Goal: Task Accomplishment & Management: Manage account settings

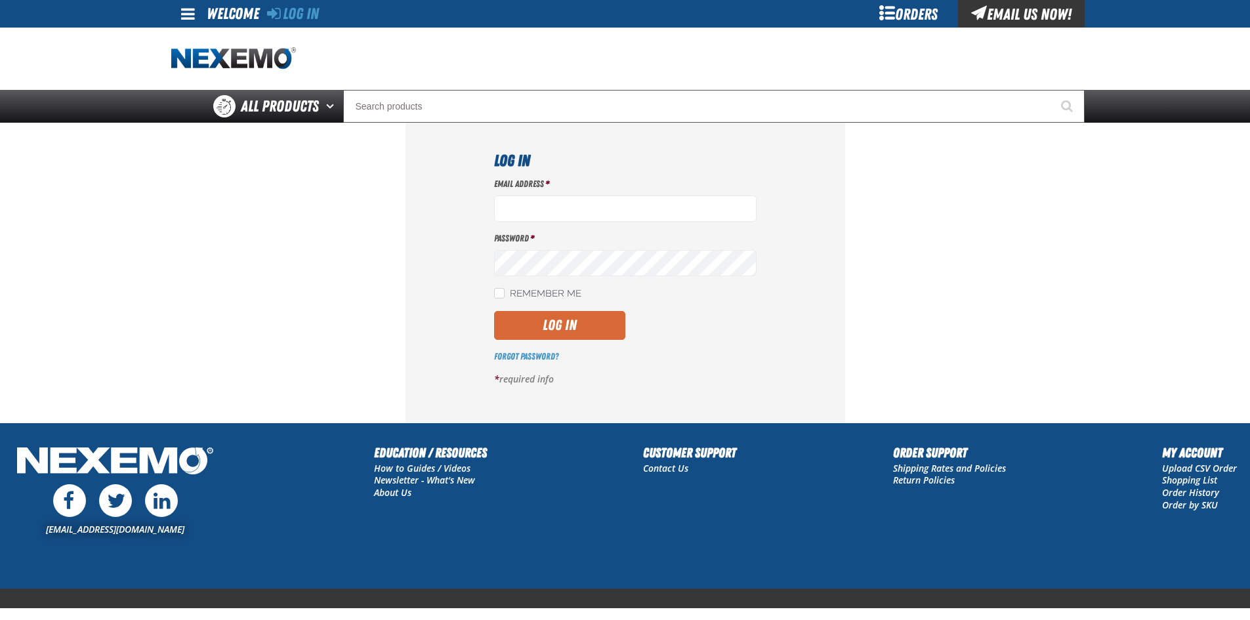
type input "ltucker03@vtaig.com"
click at [568, 328] on button "Log In" at bounding box center [559, 325] width 131 height 29
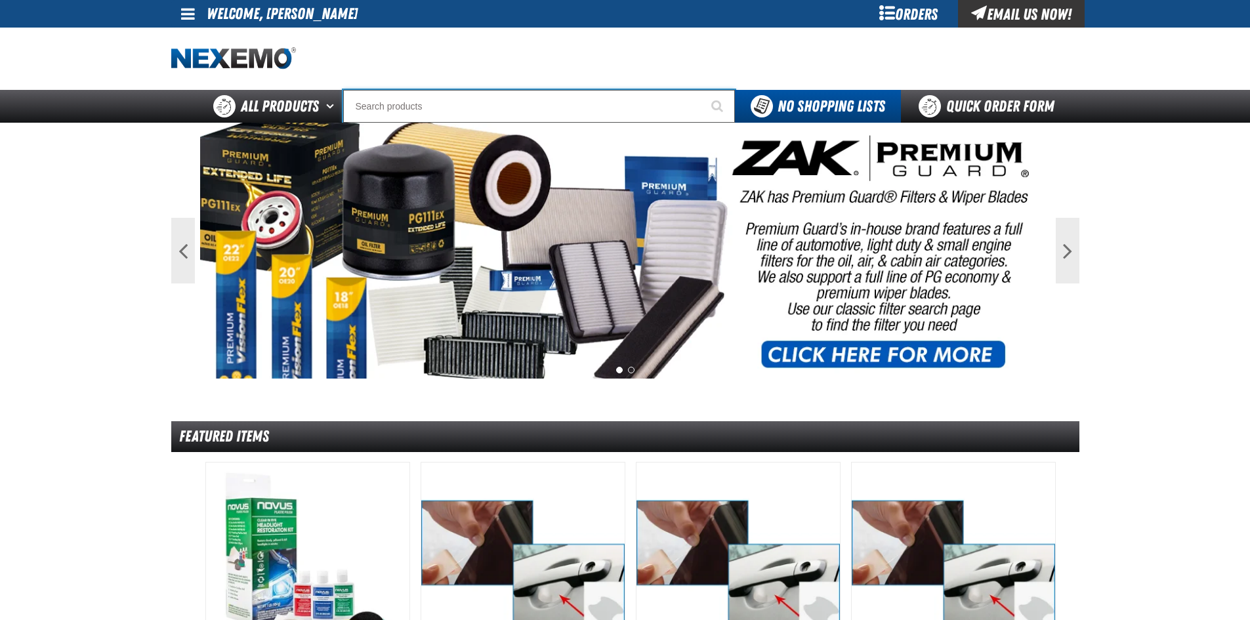
click at [404, 110] on input "Search" at bounding box center [539, 106] width 392 height 33
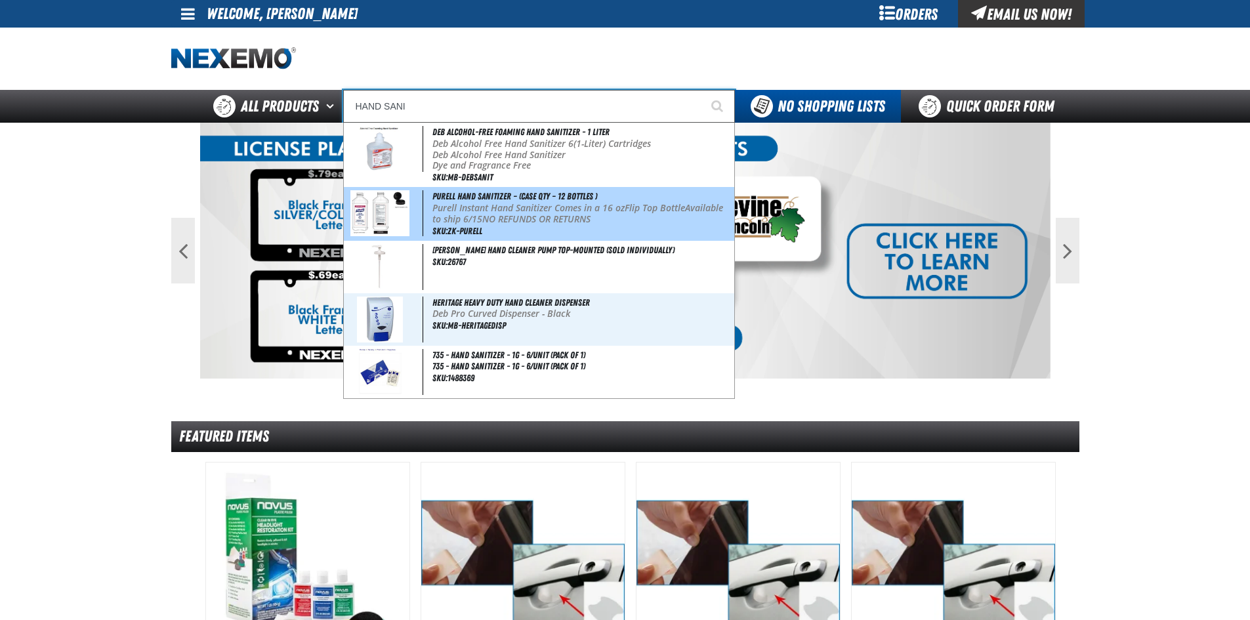
click at [481, 212] on p "Purell Instant Hand Sanitizer Comes in a 16 oz Flip Top Bottle Available to shi…" at bounding box center [581, 214] width 299 height 22
type input "Purell Hand Sanitizer – (Case QTY – 12 bottles )"
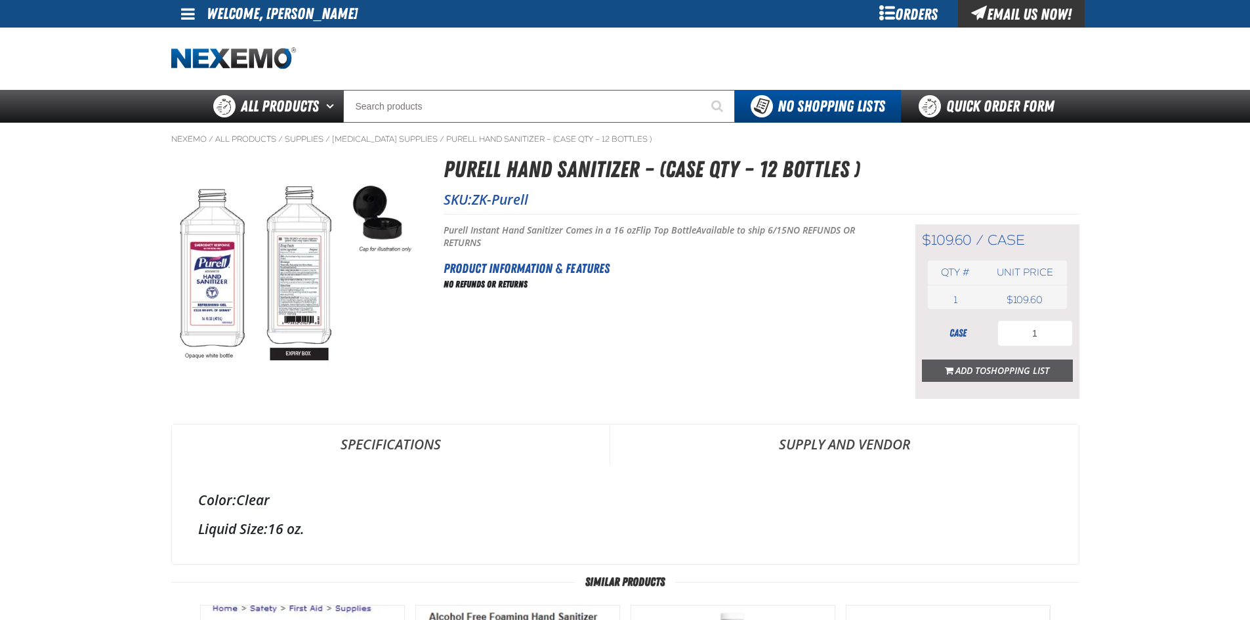
click at [1013, 376] on button "Add to Shopping List" at bounding box center [997, 371] width 151 height 22
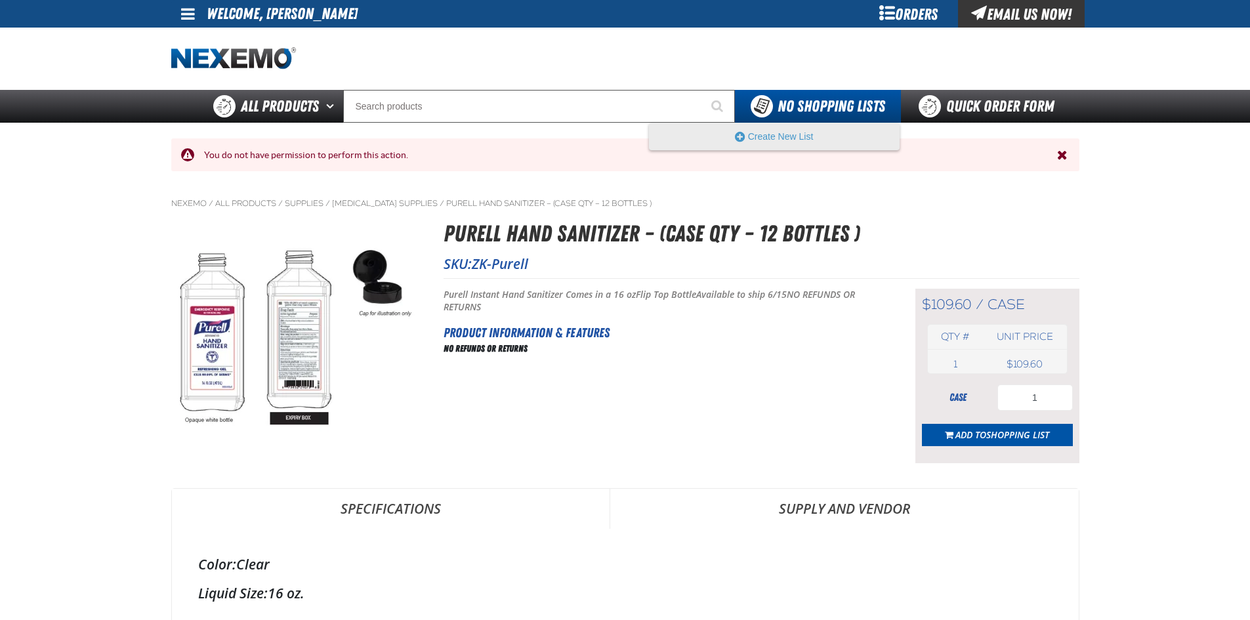
click at [844, 84] on div at bounding box center [625, 59] width 908 height 62
click at [793, 136] on button "Create New List" at bounding box center [774, 136] width 249 height 26
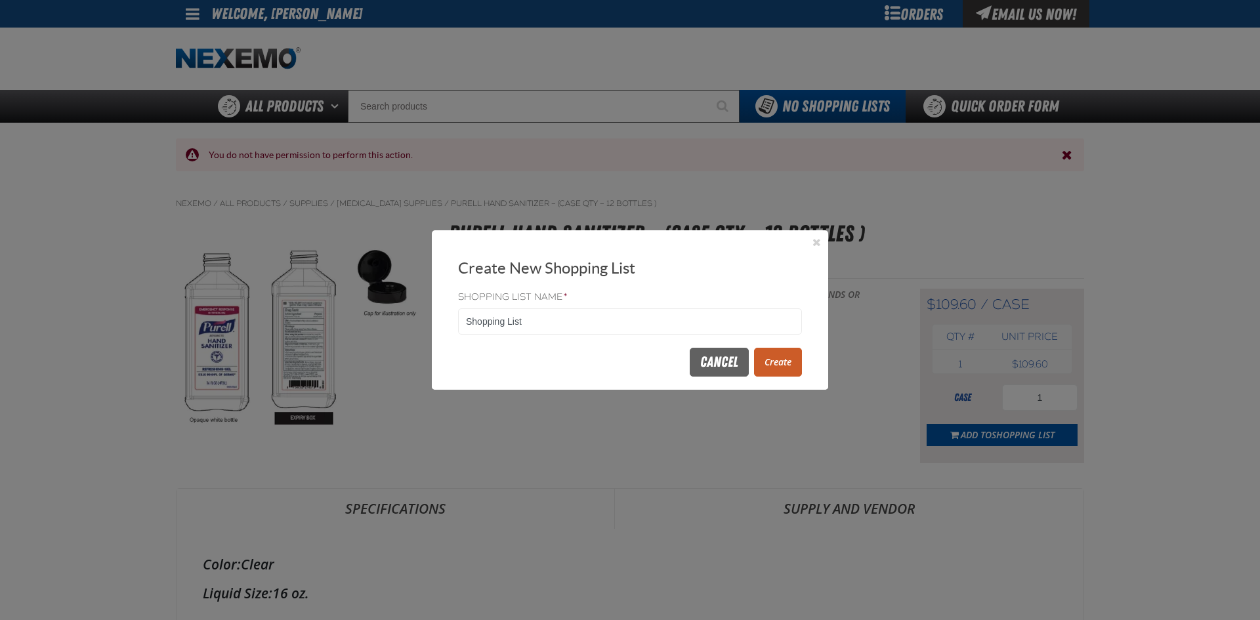
click at [772, 369] on button "Create" at bounding box center [778, 362] width 48 height 29
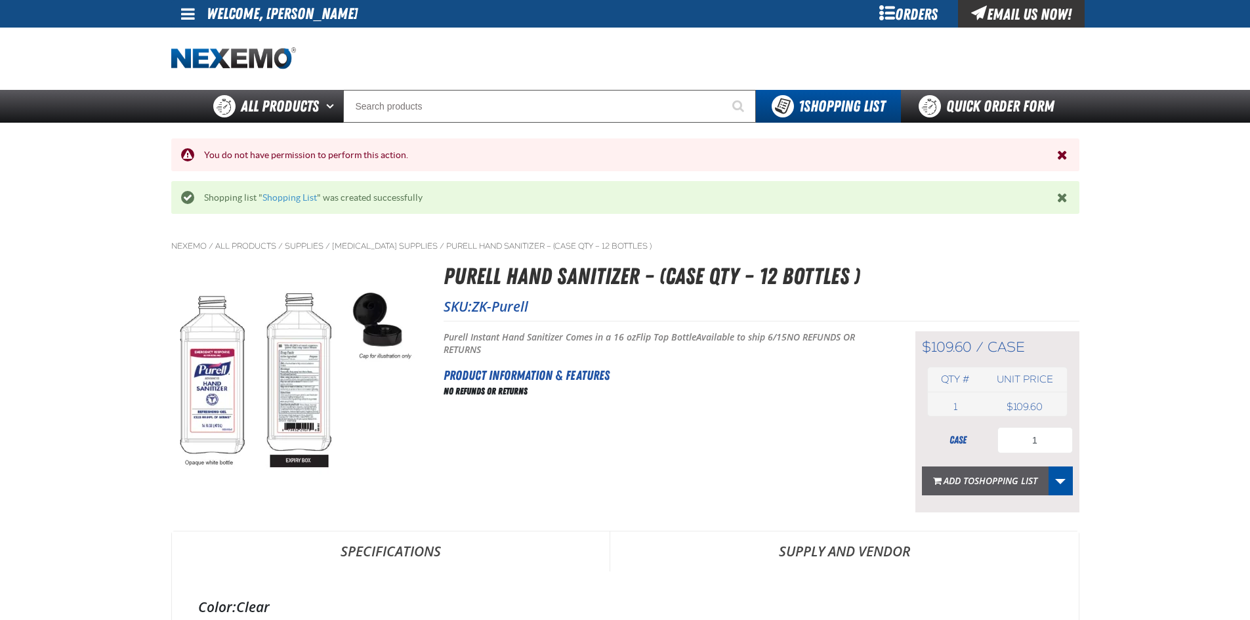
click at [990, 475] on span "Shopping List" at bounding box center [1005, 480] width 63 height 12
